Goal: Information Seeking & Learning: Learn about a topic

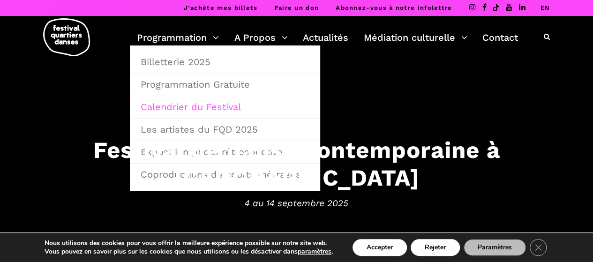
click at [182, 109] on link "Calendrier du Festival" at bounding box center [225, 107] width 180 height 22
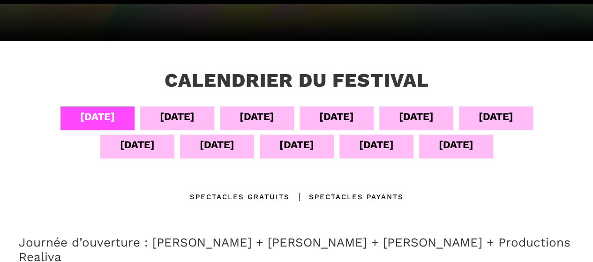
scroll to position [188, 0]
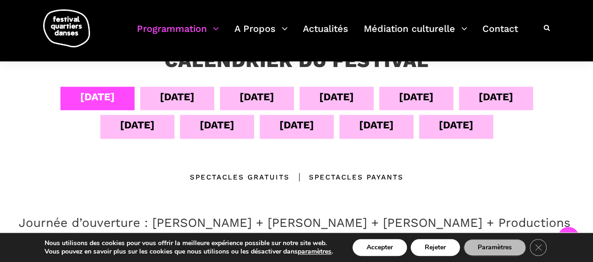
click at [363, 128] on div "13 sept" at bounding box center [376, 125] width 35 height 16
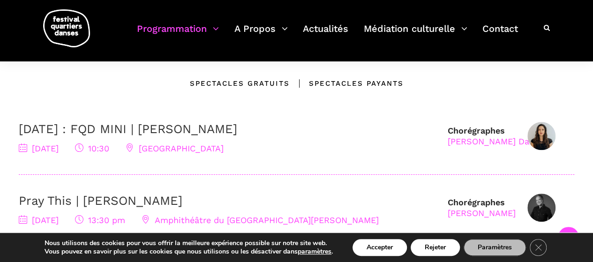
scroll to position [328, 0]
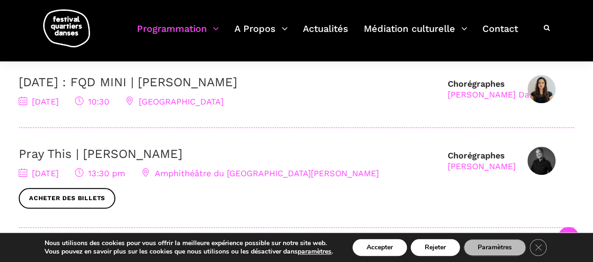
click at [91, 153] on link "Pray This | Denise Clarke" at bounding box center [101, 154] width 164 height 14
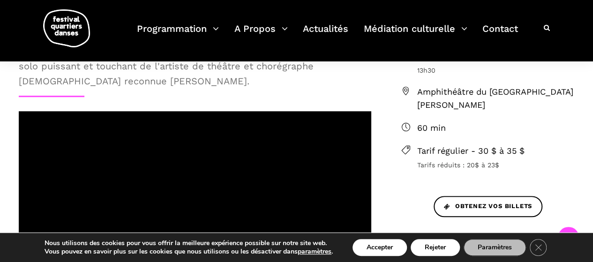
scroll to position [323, 0]
